Goal: Task Accomplishment & Management: Use online tool/utility

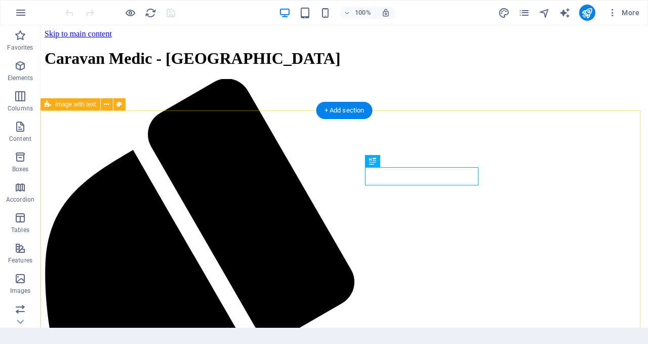
scroll to position [253, 0]
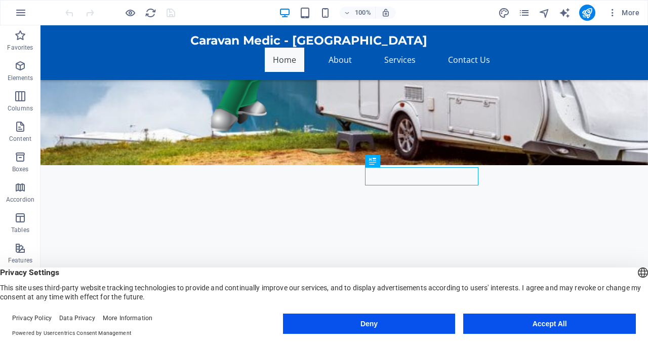
drag, startPoint x: 510, startPoint y: 322, endPoint x: 500, endPoint y: 268, distance: 54.1
click at [510, 322] on button "Accept All" at bounding box center [549, 324] width 173 height 20
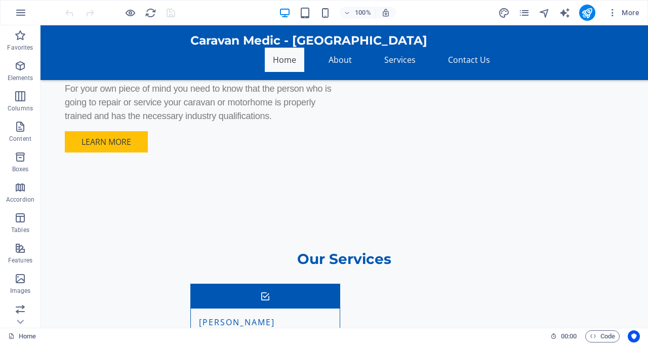
scroll to position [978, 0]
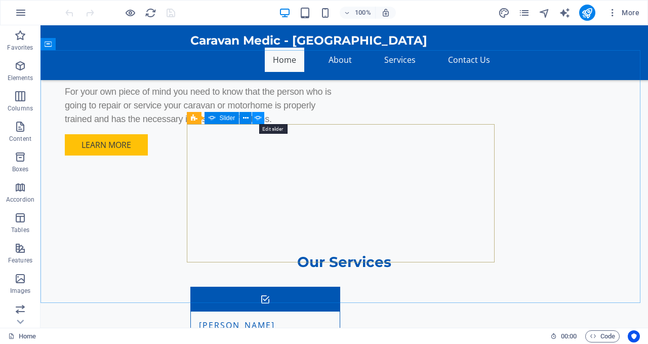
click at [259, 118] on icon at bounding box center [258, 118] width 7 height 11
select select "ms"
select select "s"
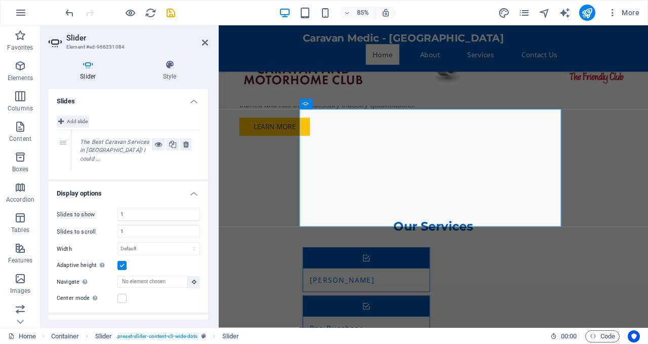
click at [73, 118] on span "Add slide" at bounding box center [77, 121] width 21 height 12
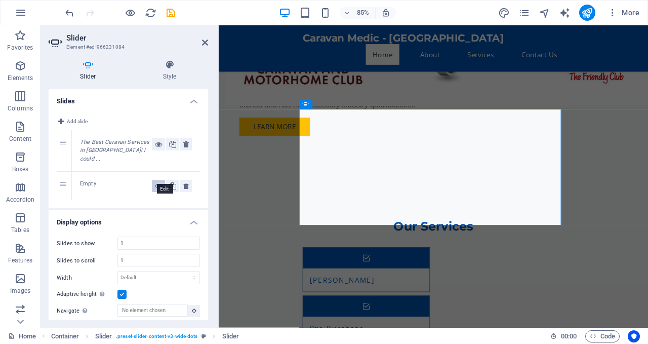
click at [155, 180] on icon at bounding box center [158, 186] width 7 height 12
click at [94, 180] on div "Empty" at bounding box center [116, 186] width 72 height 12
click at [102, 180] on div "Empty" at bounding box center [116, 186] width 72 height 12
click at [84, 180] on div "Empty" at bounding box center [116, 186] width 72 height 12
click at [155, 180] on icon at bounding box center [158, 186] width 7 height 12
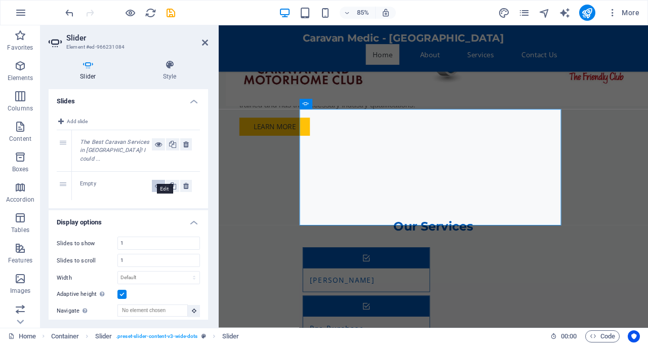
click at [152, 180] on button at bounding box center [158, 186] width 13 height 12
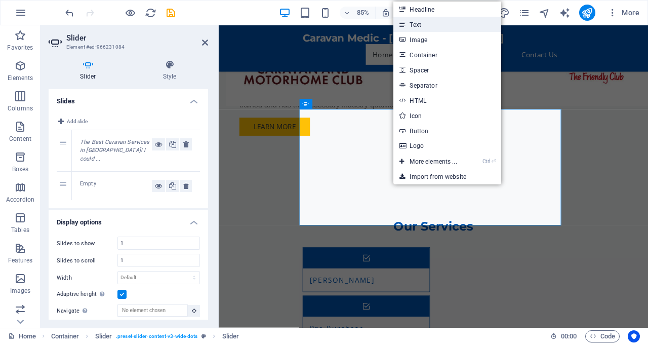
click at [442, 24] on link "Text" at bounding box center [447, 24] width 107 height 15
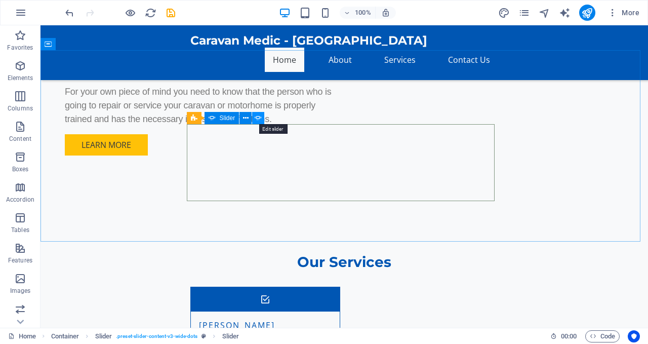
click at [260, 117] on icon at bounding box center [258, 118] width 7 height 11
select select "ms"
select select "s"
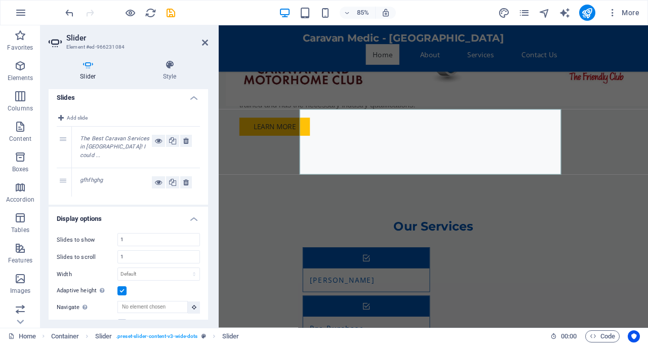
scroll to position [0, 0]
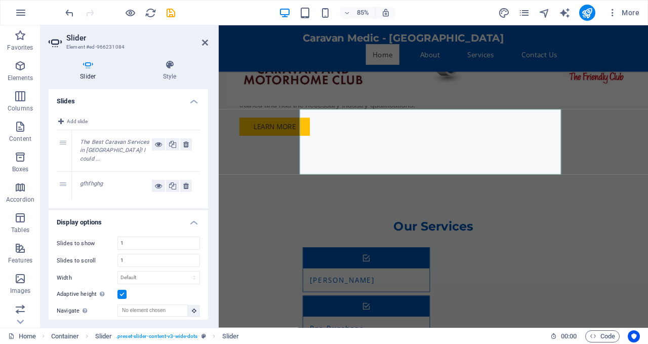
click at [96, 180] on em "gfhfhghg" at bounding box center [91, 183] width 23 height 7
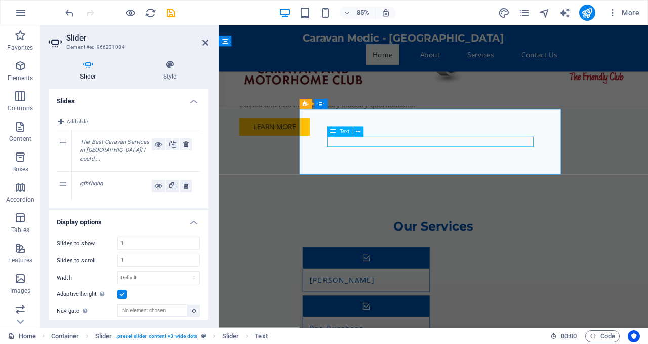
click at [183, 180] on icon at bounding box center [186, 186] width 6 height 12
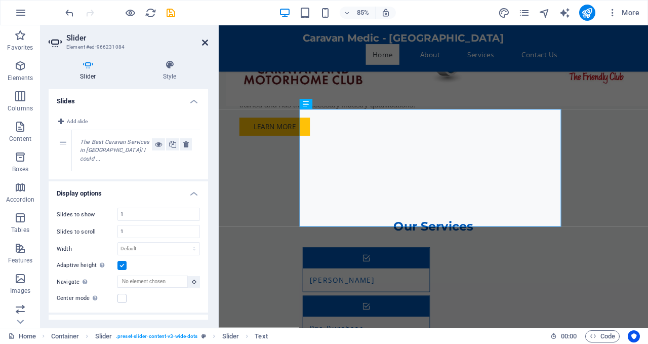
click at [204, 41] on icon at bounding box center [205, 42] width 6 height 8
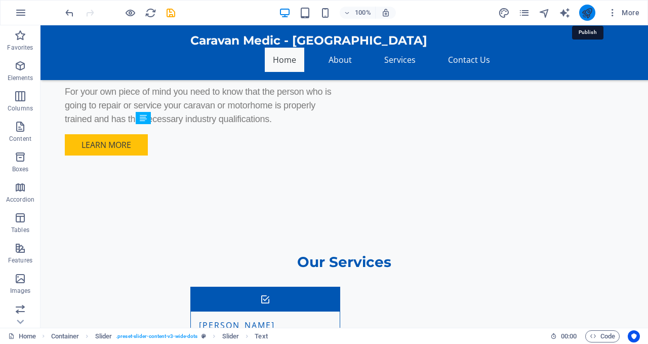
click at [587, 15] on icon "publish" at bounding box center [588, 13] width 12 height 12
checkbox input "false"
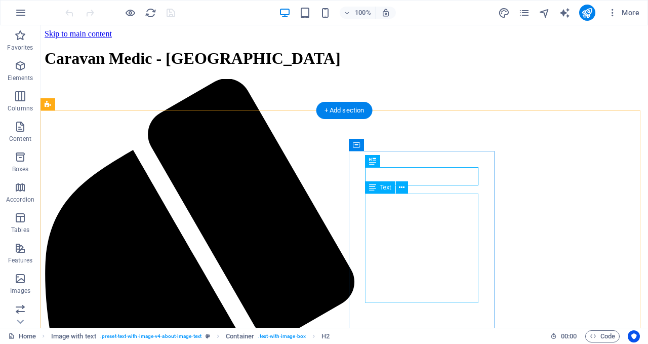
scroll to position [253, 0]
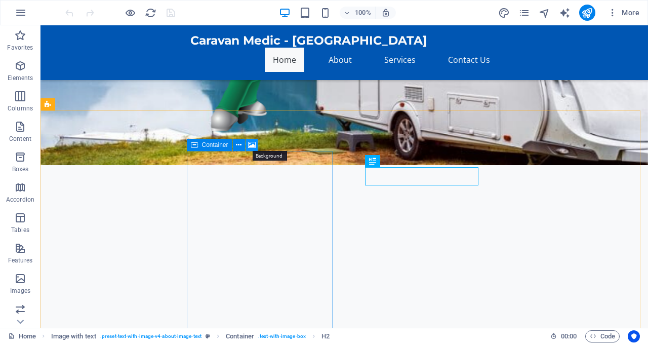
click at [250, 142] on icon at bounding box center [252, 145] width 8 height 11
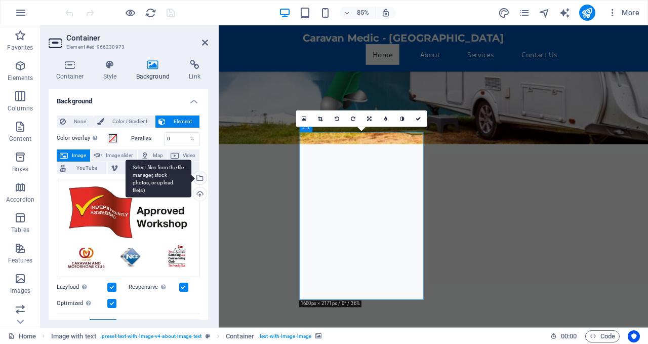
click at [199, 176] on div "Select files from the file manager, stock photos, or upload file(s)" at bounding box center [198, 178] width 15 height 15
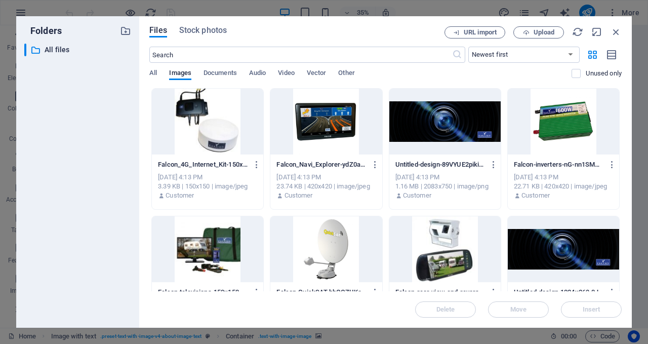
drag, startPoint x: 623, startPoint y: 99, endPoint x: 622, endPoint y: 113, distance: 14.2
click at [622, 113] on div "Files Stock photos URL import Upload ​ Newest first Oldest first Name (A-Z) Nam…" at bounding box center [385, 172] width 493 height 312
drag, startPoint x: 623, startPoint y: 106, endPoint x: 624, endPoint y: 129, distance: 22.8
click at [624, 129] on div "Files Stock photos URL import Upload ​ Newest first Oldest first Name (A-Z) Nam…" at bounding box center [385, 172] width 493 height 312
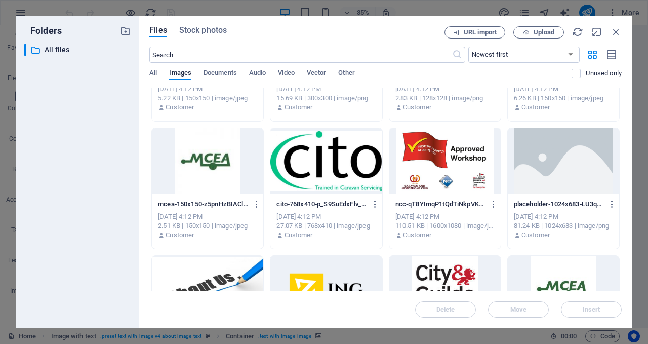
scroll to position [2025, 0]
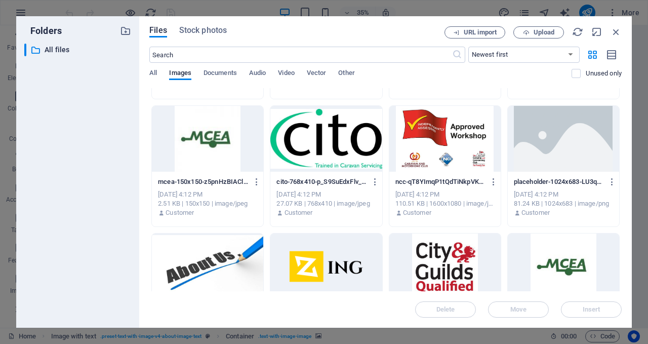
click at [439, 149] on div at bounding box center [445, 139] width 111 height 66
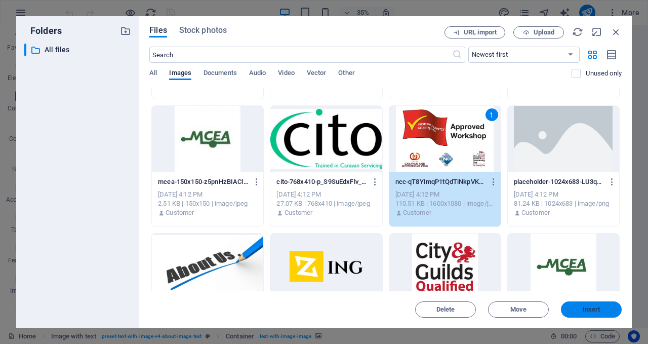
click at [592, 308] on span "Insert" at bounding box center [592, 309] width 18 height 6
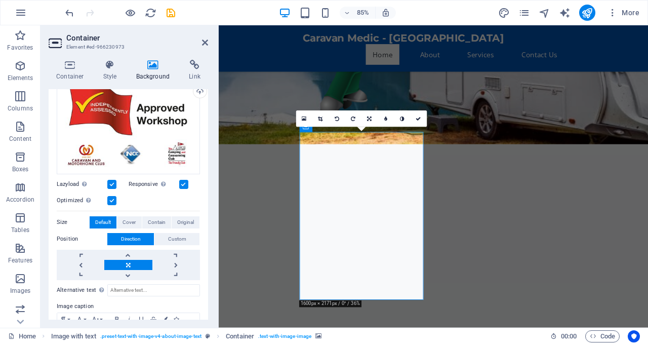
scroll to position [104, 0]
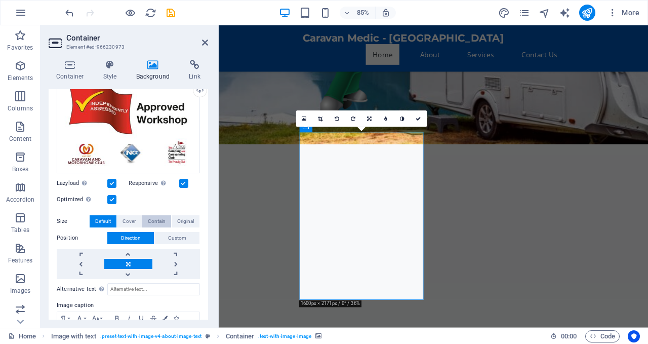
click at [150, 220] on span "Contain" at bounding box center [157, 221] width 18 height 12
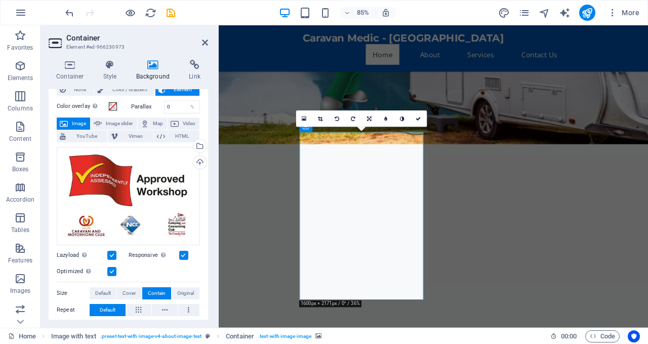
scroll to position [2, 0]
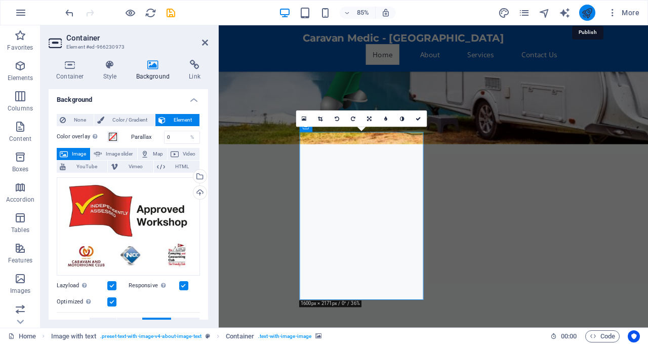
click at [587, 14] on icon "publish" at bounding box center [588, 13] width 12 height 12
checkbox input "false"
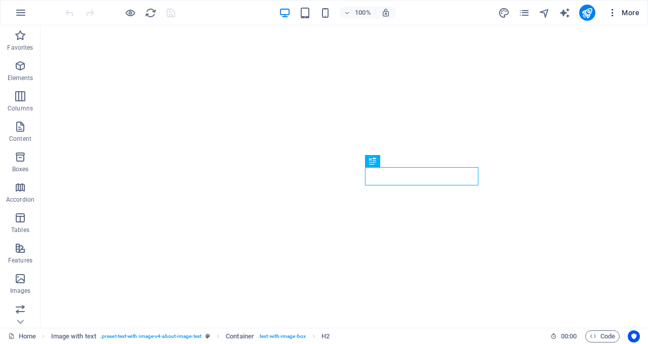
click at [631, 11] on span "More" at bounding box center [624, 13] width 32 height 10
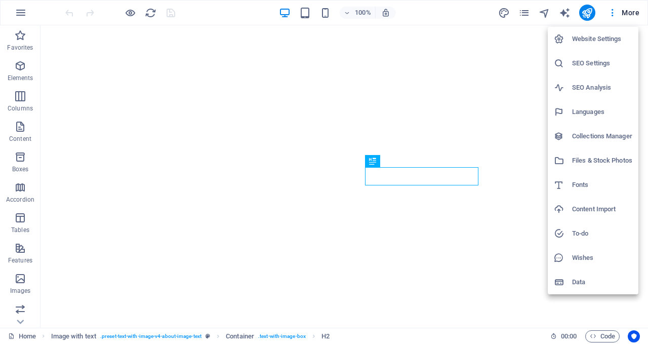
click at [579, 61] on h6 "SEO Settings" at bounding box center [602, 63] width 60 height 12
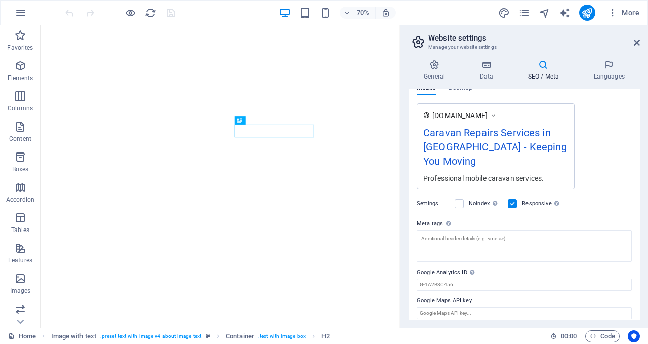
scroll to position [171, 0]
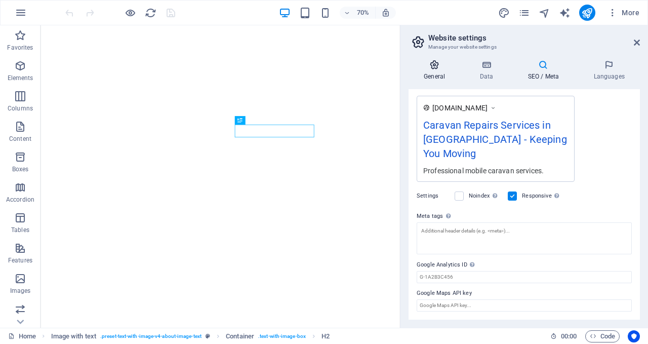
click at [434, 65] on icon at bounding box center [435, 65] width 52 height 10
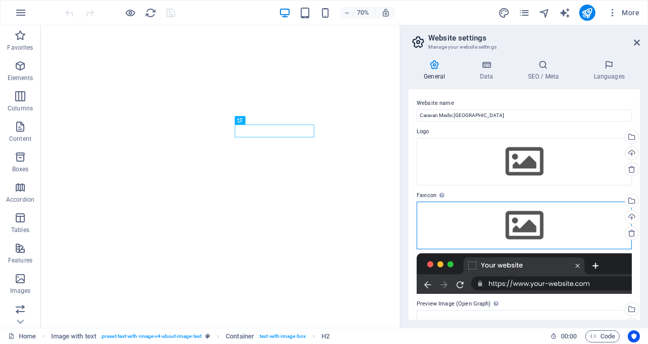
click at [518, 221] on div "Drag files here, click to choose files or select files from Files or our free s…" at bounding box center [524, 226] width 215 height 48
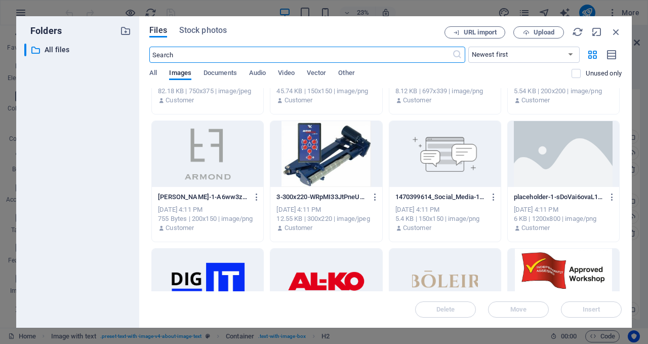
scroll to position [3517, 0]
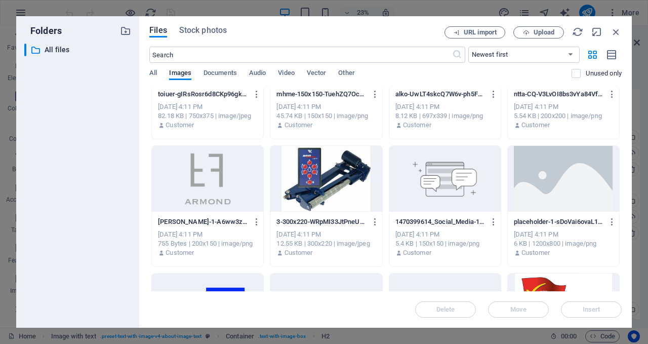
drag, startPoint x: 623, startPoint y: 239, endPoint x: 622, endPoint y: 247, distance: 8.2
click at [622, 247] on div "Files Stock photos URL import Upload ​ Newest first Oldest first Name (A-Z) Nam…" at bounding box center [385, 172] width 493 height 312
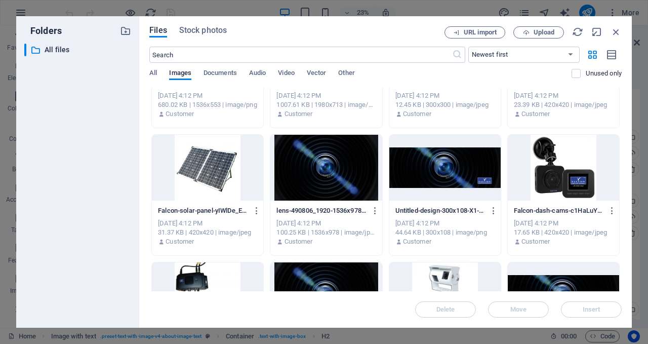
scroll to position [0, 0]
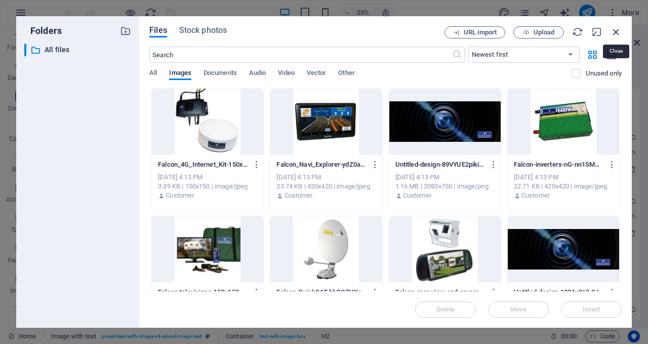
click at [615, 31] on icon "button" at bounding box center [616, 31] width 11 height 11
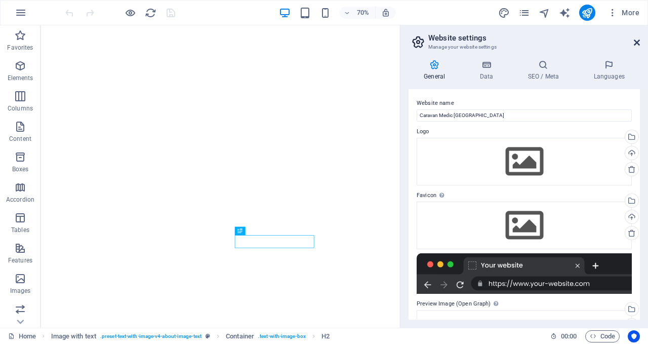
click at [636, 40] on icon at bounding box center [637, 42] width 6 height 8
